Goal: Check status

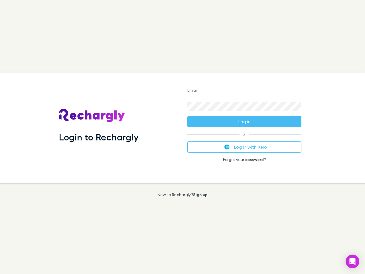
click at [183, 137] on div "Login to Rechargly" at bounding box center [119, 128] width 128 height 111
click at [245, 91] on input "Email" at bounding box center [245, 90] width 114 height 9
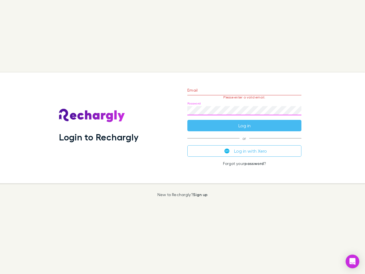
click at [245, 122] on form "Email Please enter a valid email. Password Log in" at bounding box center [245, 107] width 114 height 50
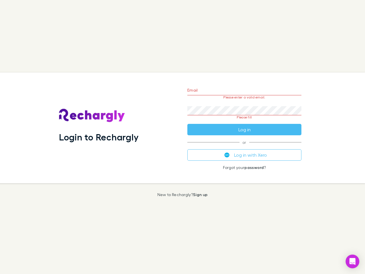
click at [245, 147] on div "Email Please enter a valid email. Password Please fill Log in or Log in with Xe…" at bounding box center [244, 128] width 123 height 111
click at [353, 262] on icon "Open Intercom Messenger" at bounding box center [353, 261] width 6 height 7
